Goal: Check status: Check status

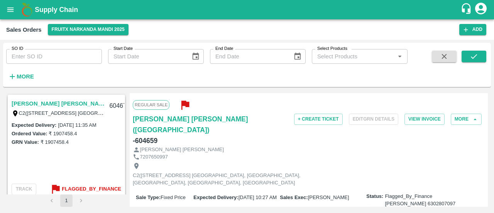
scroll to position [104, 0]
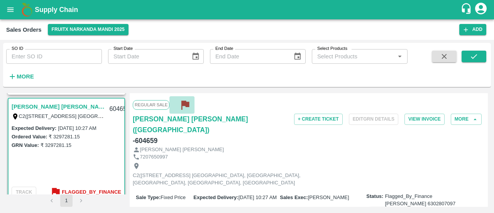
click at [182, 103] on icon "button" at bounding box center [185, 105] width 8 height 9
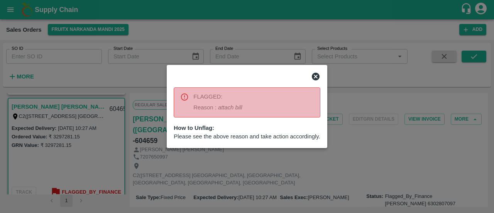
click at [313, 76] on icon at bounding box center [316, 77] width 8 height 8
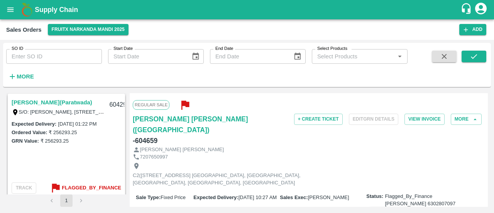
scroll to position [216, 0]
click at [92, 186] on b "Flagged_By_Finance" at bounding box center [91, 187] width 59 height 9
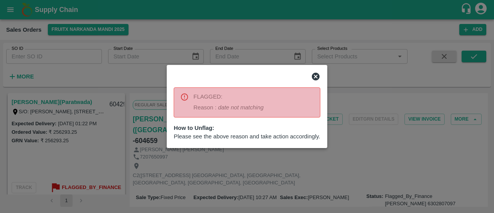
click at [173, 161] on div at bounding box center [247, 106] width 494 height 213
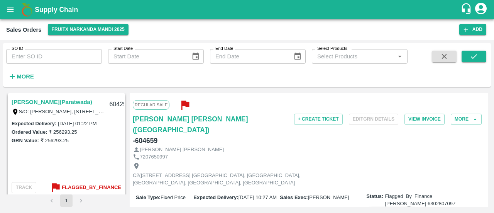
click at [61, 101] on link "Chetan Ravi Maurya(Paratwada)" at bounding box center [52, 102] width 81 height 10
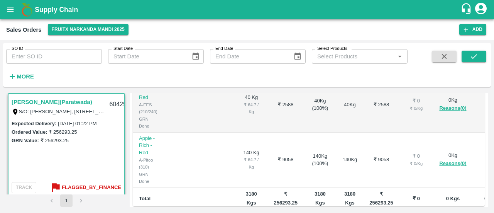
scroll to position [284, 0]
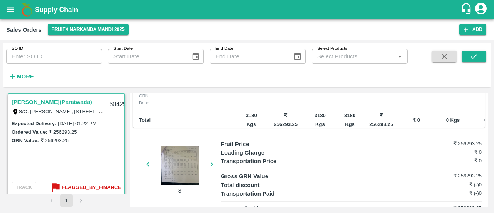
click at [174, 163] on div at bounding box center [180, 165] width 58 height 39
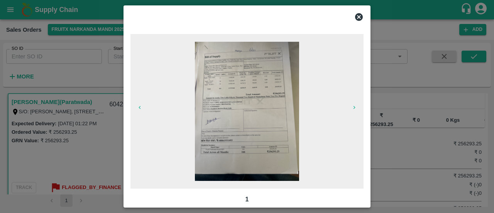
click at [275, 120] on img at bounding box center [247, 111] width 104 height 139
click at [360, 14] on icon at bounding box center [359, 17] width 8 height 8
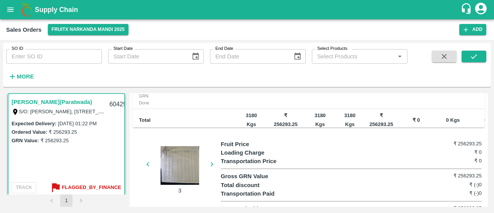
scroll to position [328, 0]
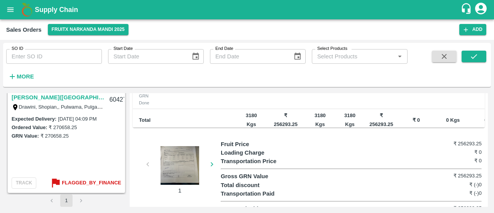
click at [63, 121] on label "06 Sep 2025, 04:09 PM" at bounding box center [77, 119] width 39 height 6
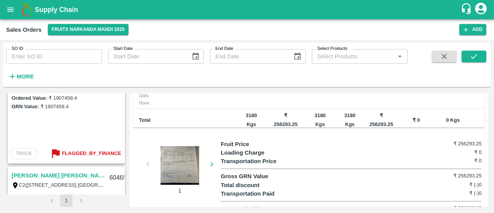
scroll to position [105, 0]
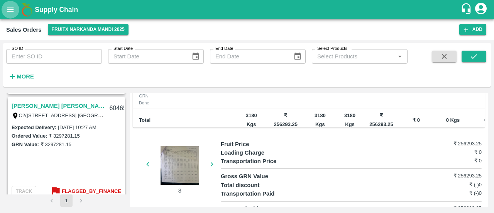
click at [12, 6] on icon "open drawer" at bounding box center [10, 9] width 8 height 8
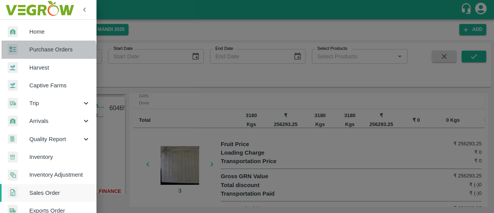
click at [44, 54] on link "Purchase Orders" at bounding box center [48, 50] width 96 height 18
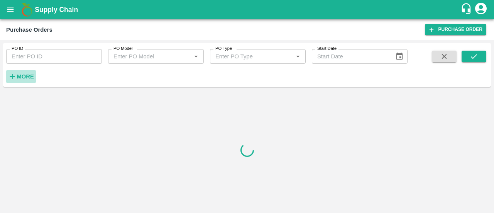
click at [27, 77] on strong "More" at bounding box center [25, 76] width 17 height 6
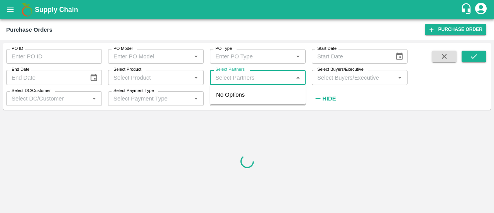
click at [238, 74] on input "Select Partners" at bounding box center [251, 77] width 78 height 10
paste input "8626976131"
type input "8626976131"
click at [239, 98] on div "Jai pal-Jarol kumarsain, Shimla-8626976131" at bounding box center [269, 98] width 62 height 17
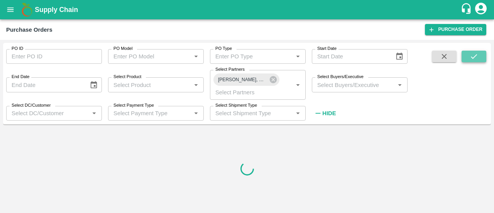
click at [474, 58] on icon "submit" at bounding box center [474, 56] width 8 height 8
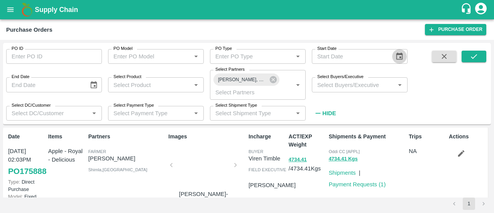
click at [399, 60] on icon "Choose date" at bounding box center [399, 56] width 8 height 8
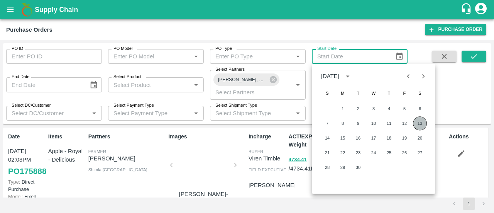
click at [418, 126] on button "13" at bounding box center [420, 123] width 14 height 14
type input "13/09/2025"
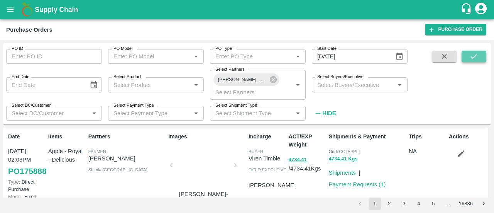
click at [472, 58] on icon "submit" at bounding box center [474, 56] width 6 height 5
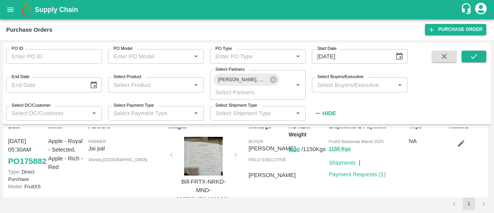
scroll to position [5, 0]
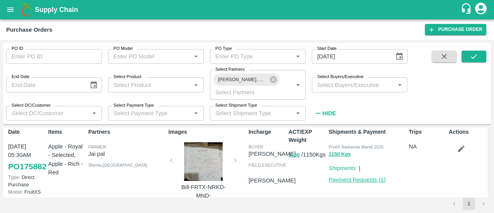
click at [352, 181] on link "Payment Requests ( 1 )" at bounding box center [357, 179] width 57 height 6
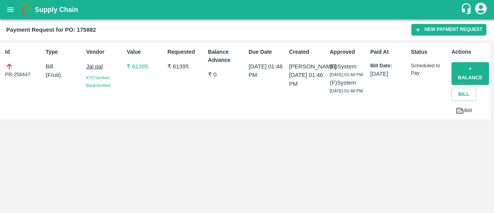
click at [24, 75] on div "PR-258447" at bounding box center [23, 70] width 37 height 16
click at [16, 74] on div "PR-258447" at bounding box center [23, 70] width 37 height 16
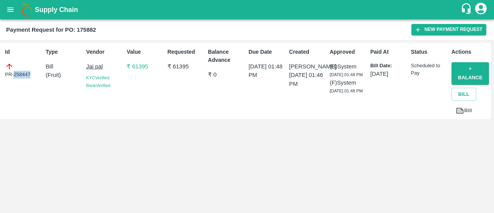
click at [16, 74] on div "PR-258447" at bounding box center [23, 70] width 37 height 16
click at [9, 66] on icon at bounding box center [10, 67] width 6 height 6
click at [9, 64] on icon at bounding box center [10, 67] width 6 height 6
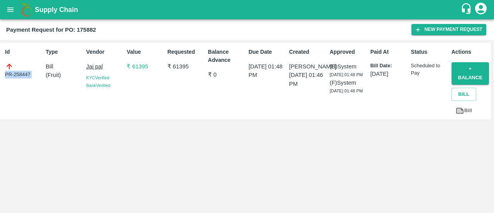
click at [9, 64] on icon at bounding box center [10, 67] width 6 height 6
click at [125, 164] on div "Id PR-258447 Type Bill ( Fruit ) Vendor Jai pal KYC Verified Bank Verified Valu…" at bounding box center [247, 126] width 494 height 173
click at [7, 67] on icon at bounding box center [9, 66] width 8 height 8
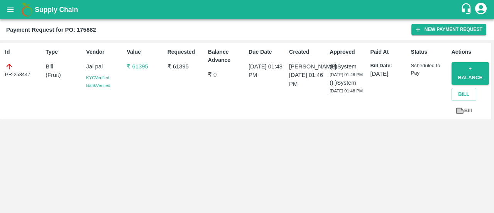
click at [7, 67] on icon at bounding box center [9, 66] width 8 height 8
click at [19, 76] on div "PR-258447" at bounding box center [23, 70] width 37 height 16
click at [166, 133] on div "Id PR-258447 Type Bill ( Fruit ) Vendor Jai pal KYC Verified Bank Verified Valu…" at bounding box center [247, 126] width 494 height 173
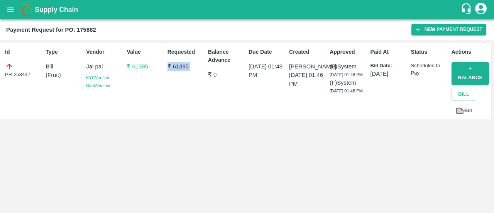
click at [166, 133] on div "Id PR-258447 Type Bill ( Fruit ) Vendor Jai pal KYC Verified Bank Verified Valu…" at bounding box center [247, 126] width 494 height 173
click at [84, 126] on div "Id PR-258447 Type Bill ( Fruit ) Vendor Jai pal KYC Verified Bank Verified Valu…" at bounding box center [247, 126] width 494 height 173
click at [10, 69] on icon at bounding box center [9, 66] width 8 height 8
click at [9, 69] on icon at bounding box center [10, 67] width 6 height 6
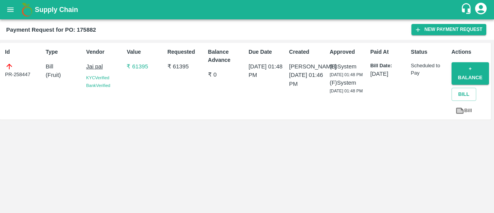
click at [9, 69] on icon at bounding box center [10, 67] width 6 height 6
click at [20, 76] on div "PR-258447" at bounding box center [23, 70] width 37 height 16
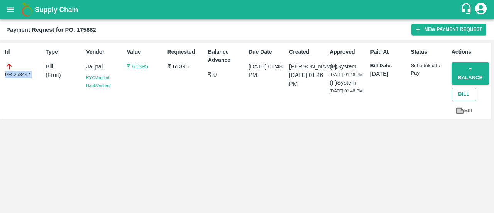
click at [20, 76] on div "PR-258447" at bounding box center [23, 70] width 37 height 16
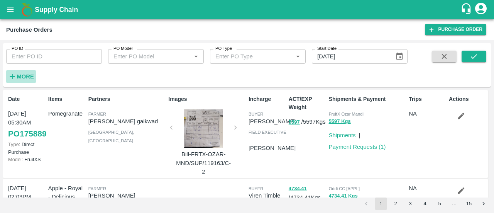
click at [19, 74] on strong "More" at bounding box center [25, 76] width 17 height 6
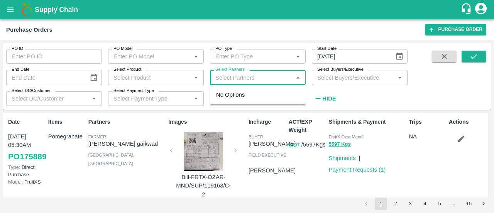
click at [239, 78] on input "Select Partners" at bounding box center [251, 77] width 78 height 10
paste input "8626976131"
type input "8626976131"
click at [240, 102] on div "Jai pal-Jarol kumarsain, Shimla-8626976131" at bounding box center [269, 98] width 62 height 17
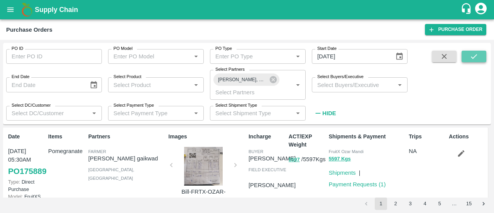
click at [477, 59] on icon "submit" at bounding box center [474, 56] width 8 height 8
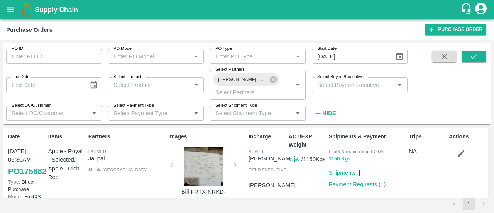
click at [357, 182] on link "Payment Requests ( 1 )" at bounding box center [357, 184] width 57 height 6
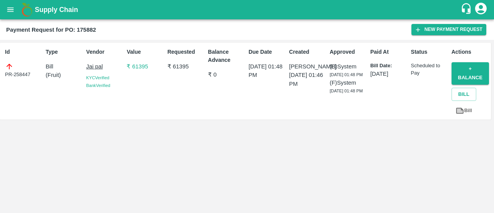
click at [15, 75] on div "PR-258447" at bounding box center [23, 70] width 37 height 16
click at [29, 75] on div "PR-258447" at bounding box center [23, 70] width 37 height 16
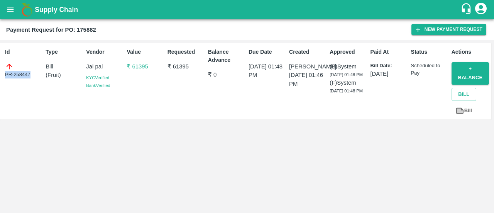
drag, startPoint x: 29, startPoint y: 75, endPoint x: 8, endPoint y: 65, distance: 22.3
click at [8, 65] on div "PR-258447" at bounding box center [23, 70] width 37 height 16
click at [8, 65] on icon at bounding box center [9, 66] width 8 height 8
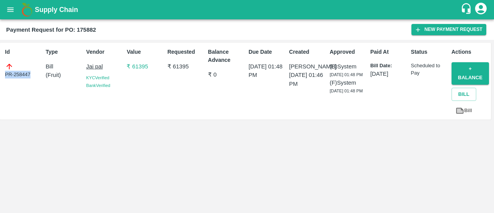
click at [8, 65] on icon at bounding box center [9, 66] width 8 height 8
click at [10, 93] on div "Id PR-258447" at bounding box center [22, 81] width 41 height 73
click at [9, 64] on icon at bounding box center [10, 67] width 6 height 6
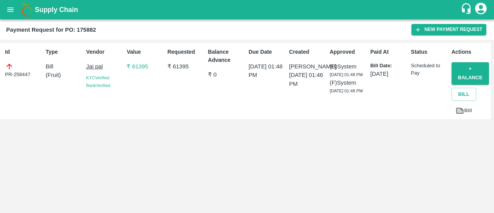
click at [9, 64] on icon at bounding box center [10, 67] width 6 height 6
drag, startPoint x: 9, startPoint y: 64, endPoint x: 191, endPoint y: 127, distance: 192.3
click at [191, 127] on div "Id PR-258447 Type Bill ( Fruit ) Vendor Jai pal KYC Verified Bank Verified Valu…" at bounding box center [247, 126] width 494 height 173
click at [96, 66] on p "Jai pal" at bounding box center [104, 66] width 37 height 8
